Goal: Communication & Community: Share content

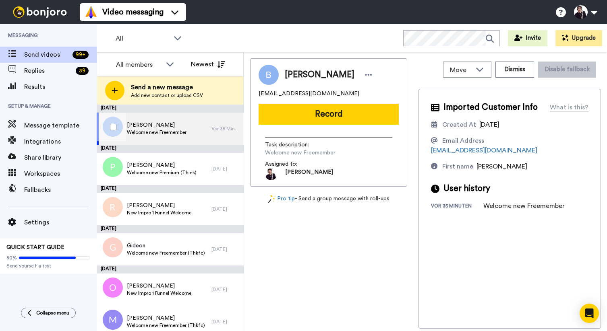
click at [171, 126] on span "[PERSON_NAME]" at bounding box center [157, 125] width 60 height 8
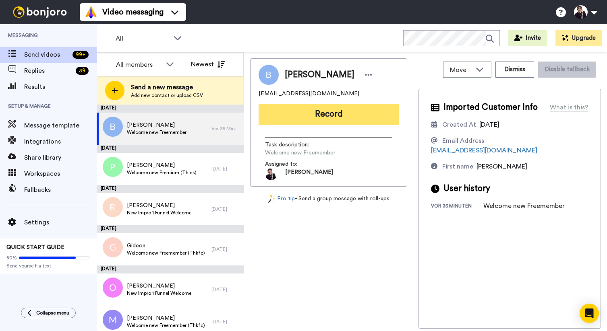
click at [327, 116] on button "Record" at bounding box center [329, 114] width 140 height 21
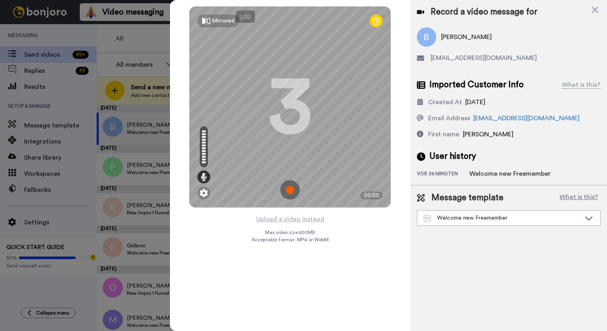
click at [292, 191] on img at bounding box center [289, 189] width 19 height 19
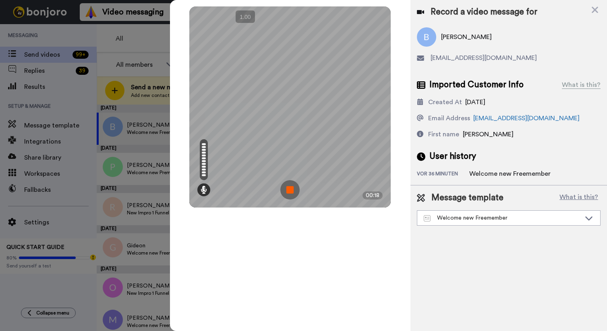
click at [290, 188] on img at bounding box center [289, 189] width 19 height 19
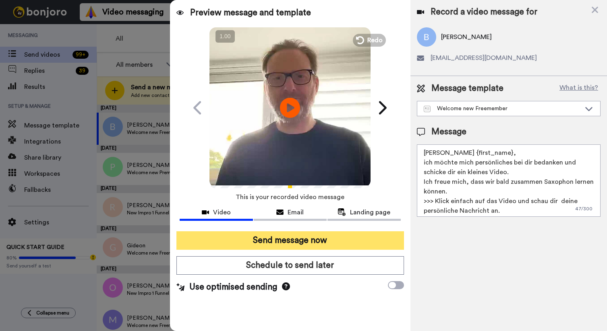
click at [301, 240] on button "Send message now" at bounding box center [290, 241] width 228 height 19
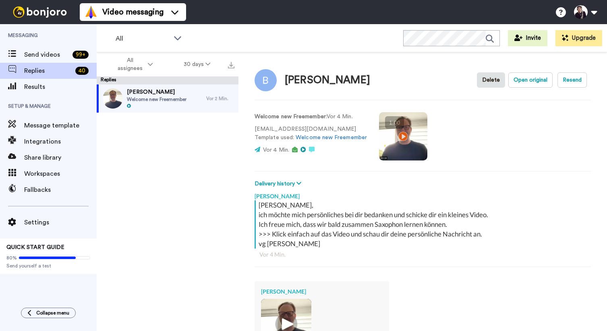
click at [399, 133] on video at bounding box center [403, 136] width 48 height 48
click at [401, 145] on video at bounding box center [403, 136] width 48 height 48
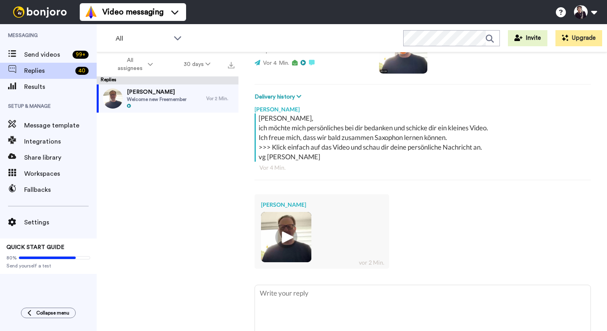
scroll to position [92, 0]
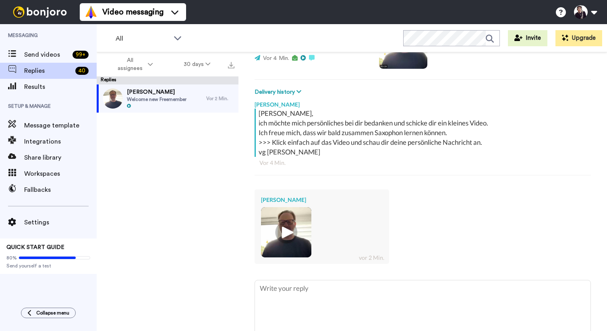
click at [286, 235] on img at bounding box center [286, 232] width 22 height 22
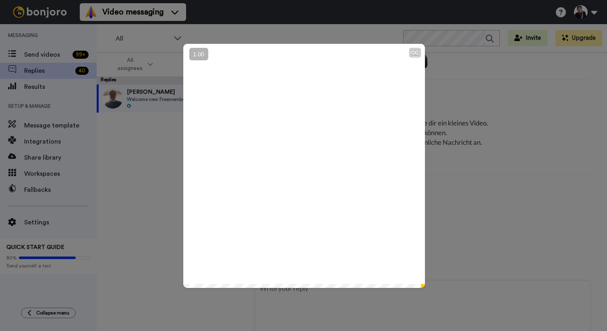
click at [302, 170] on icon "Play/Pause" at bounding box center [303, 166] width 21 height 38
click at [492, 199] on div "CC Play/Pause Ja super danke hat mich sehr überrascht mir ein Video geschickt h…" at bounding box center [303, 165] width 607 height 331
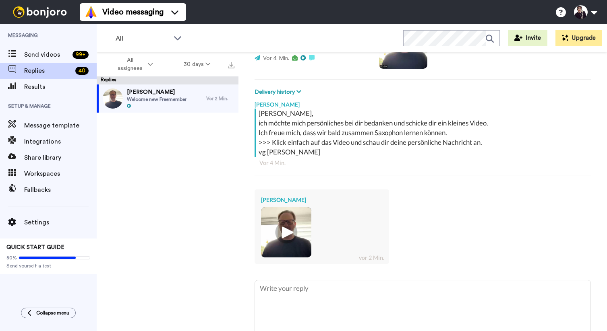
scroll to position [0, 0]
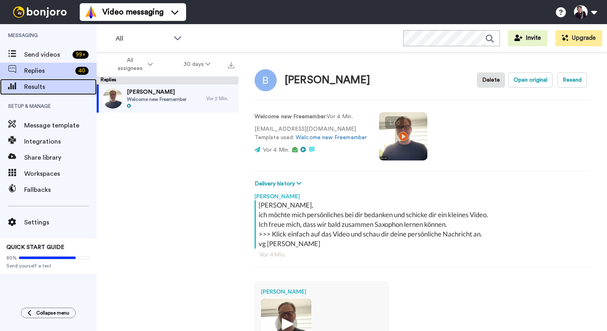
click at [33, 85] on span "Results" at bounding box center [60, 87] width 72 height 10
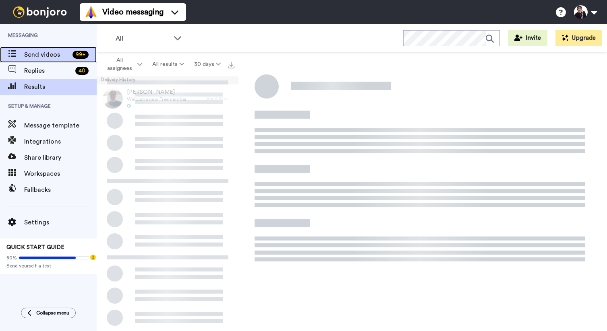
click at [35, 52] on span "Send videos" at bounding box center [46, 55] width 45 height 10
